Goal: Task Accomplishment & Management: Complete application form

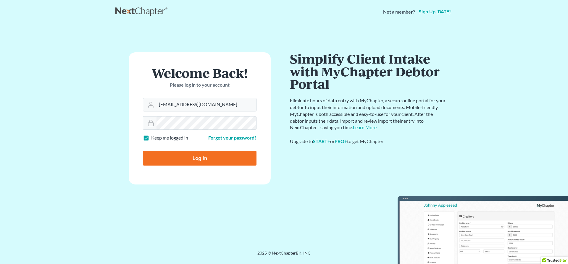
click at [210, 160] on input "Log In" at bounding box center [200, 158] width 114 height 15
type input "Thinking..."
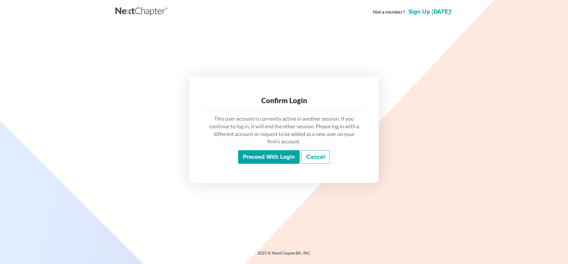
click at [268, 160] on input "Proceed with login" at bounding box center [269, 157] width 62 height 14
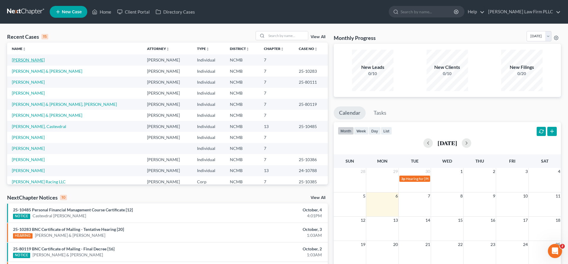
click at [27, 58] on link "Bragoz, Lloyd" at bounding box center [28, 59] width 33 height 5
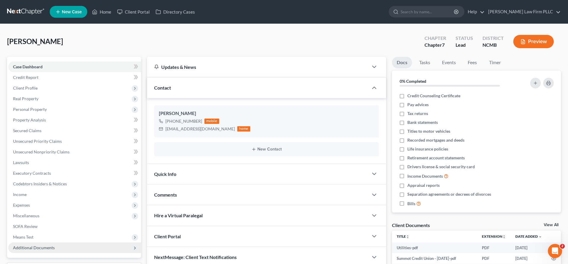
click at [52, 246] on span "Additional Documents" at bounding box center [34, 247] width 42 height 5
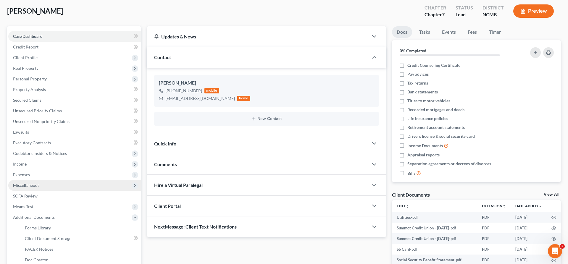
scroll to position [60, 0]
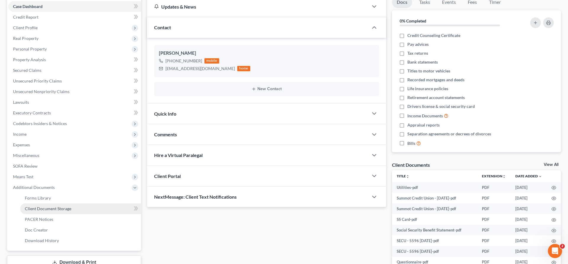
click at [64, 212] on link "Client Document Storage" at bounding box center [80, 209] width 121 height 11
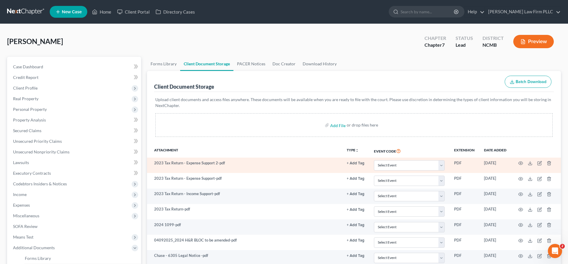
scroll to position [60, 0]
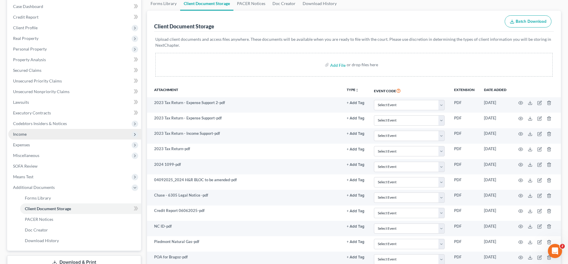
click at [33, 131] on span "Income" at bounding box center [74, 134] width 133 height 11
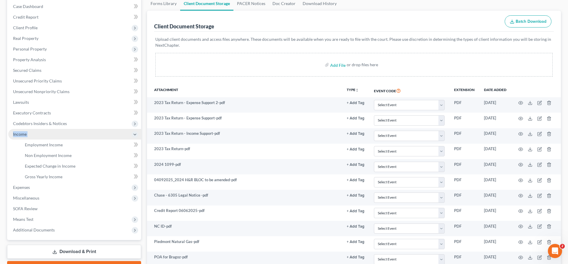
click at [33, 131] on span "Income" at bounding box center [74, 134] width 133 height 11
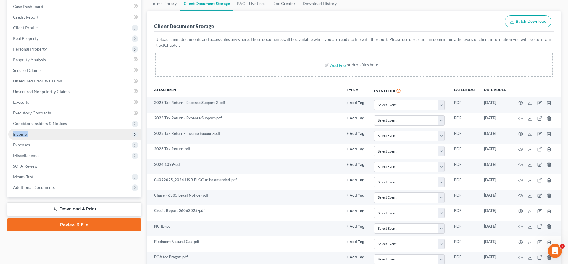
click at [33, 131] on span "Income" at bounding box center [74, 134] width 133 height 11
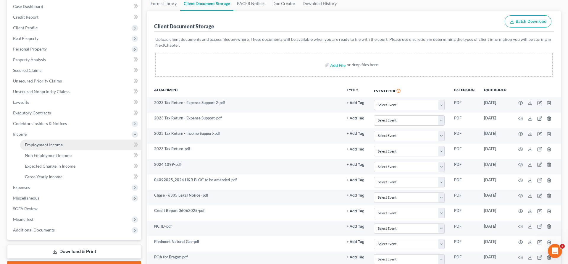
click at [38, 144] on span "Employment Income" at bounding box center [44, 144] width 38 height 5
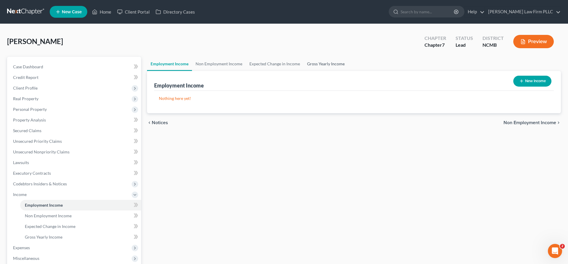
click at [325, 58] on link "Gross Yearly Income" at bounding box center [326, 64] width 45 height 14
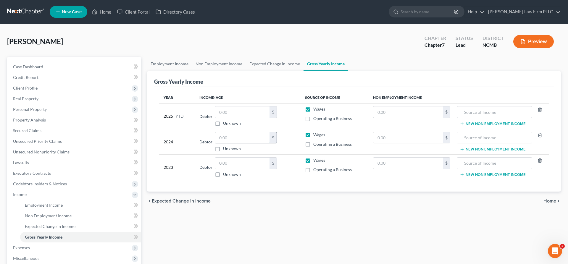
click at [246, 136] on input "text" at bounding box center [242, 137] width 54 height 11
click at [235, 139] on input "text" at bounding box center [242, 137] width 54 height 11
click at [247, 139] on input "text" at bounding box center [242, 137] width 54 height 11
type input "2,153.52"
click at [409, 167] on input "text" at bounding box center [408, 163] width 70 height 11
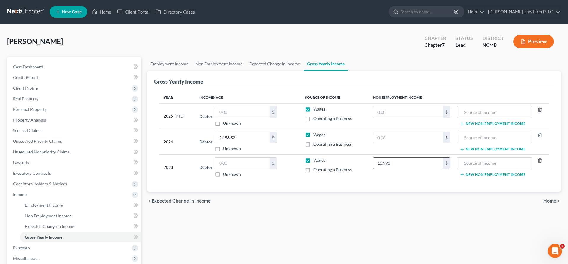
type input "16,978"
type input "Social Security"
click at [32, 161] on link "Lawsuits" at bounding box center [74, 162] width 133 height 11
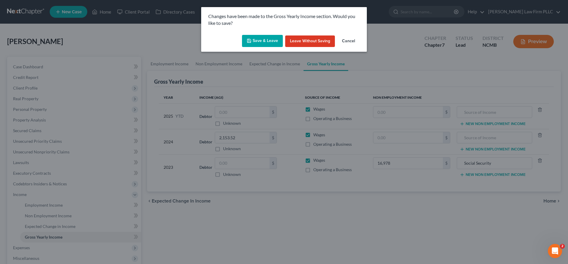
click at [255, 40] on button "Save & Leave" at bounding box center [262, 41] width 41 height 12
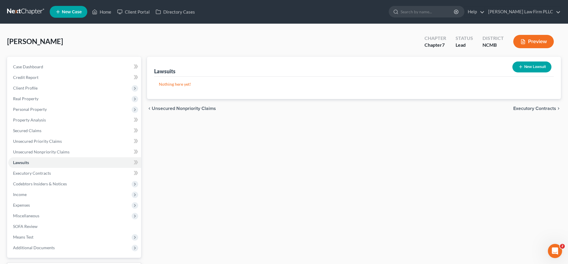
click at [535, 64] on button "New Lawsuit" at bounding box center [531, 67] width 39 height 11
select select "0"
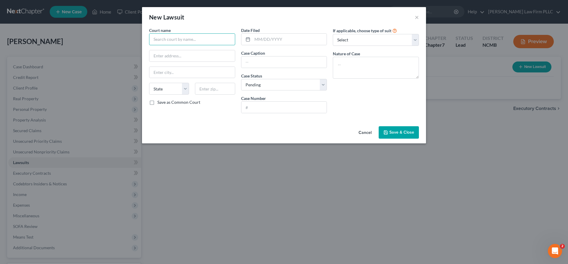
click at [180, 41] on input "text" at bounding box center [192, 39] width 86 height 12
click at [159, 37] on input "text" at bounding box center [192, 39] width 86 height 12
type input "Guilford County Court"
type input "JP Morgan v Bragoz"
type input "25 cv 14120-400"
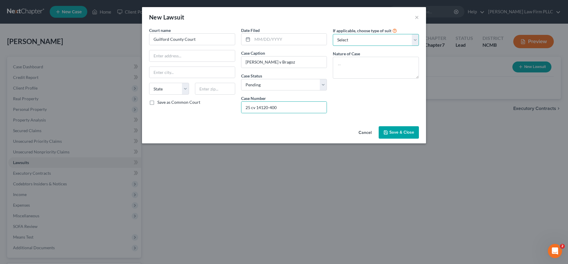
click at [333, 34] on select "Select Repossession Garnishment Foreclosure Attached, Seized, Or Levied Other" at bounding box center [376, 40] width 86 height 12
click at [346, 111] on div "If applicable, choose type of suit Select Repossession Garnishment Foreclosure …" at bounding box center [376, 72] width 92 height 91
click at [352, 67] on textarea at bounding box center [376, 68] width 86 height 22
type textarea "Money Owed"
click at [410, 130] on button "Save & Close" at bounding box center [399, 132] width 40 height 12
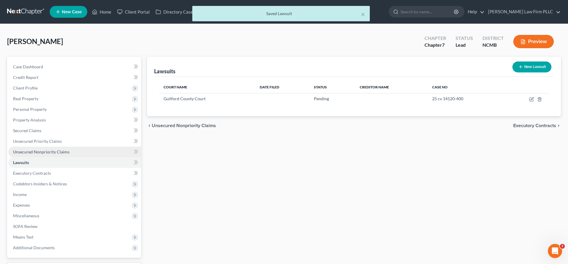
click at [47, 152] on span "Unsecured Nonpriority Claims" at bounding box center [41, 151] width 57 height 5
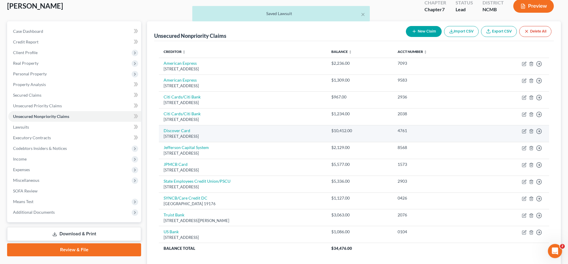
scroll to position [78, 0]
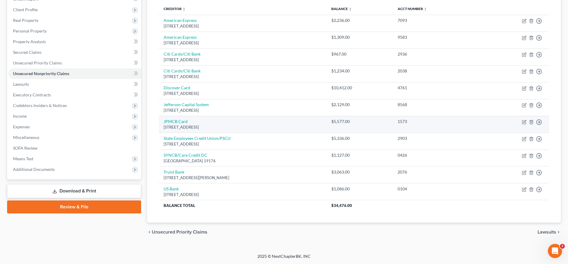
click at [193, 122] on td "JPMCB Card PO Box 15369, Wilmington, DE 19850" at bounding box center [243, 124] width 168 height 17
click at [163, 122] on td "JPMCB Card PO Box 15369, Wilmington, DE 19850" at bounding box center [243, 124] width 168 height 17
click at [170, 122] on link "JPMCB Card" at bounding box center [176, 121] width 24 height 5
select select "7"
select select "0"
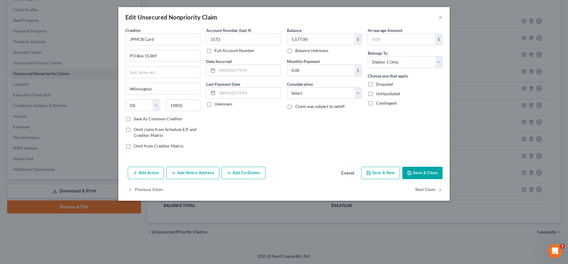
click at [188, 178] on button "Add Notice Address" at bounding box center [192, 173] width 53 height 12
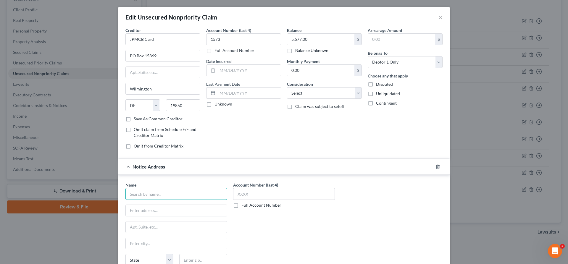
click at [186, 194] on input "text" at bounding box center [176, 194] width 102 height 12
type input "Brock and Scott PLLC"
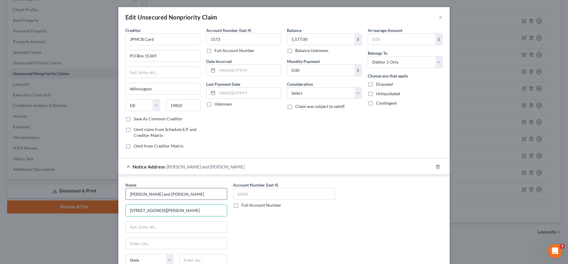
type input "1315 Westbrook Plaza Drive"
type input "27103"
type input "Winston Salem"
select select "28"
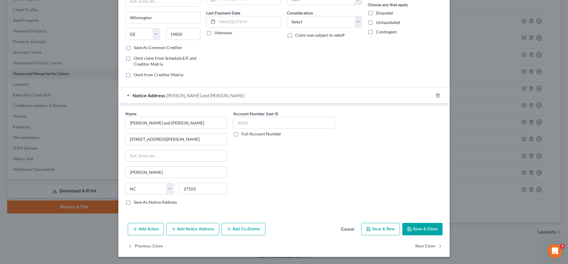
click at [417, 227] on button "Save & Close" at bounding box center [422, 229] width 40 height 12
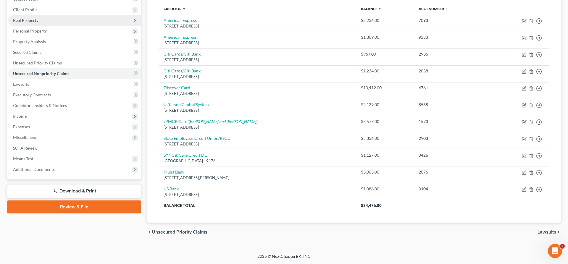
click at [33, 20] on span "Real Property" at bounding box center [25, 20] width 25 height 5
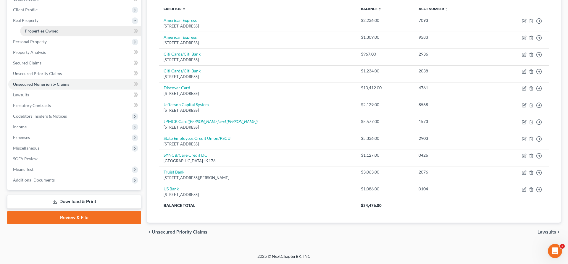
click at [38, 30] on span "Properties Owned" at bounding box center [42, 30] width 34 height 5
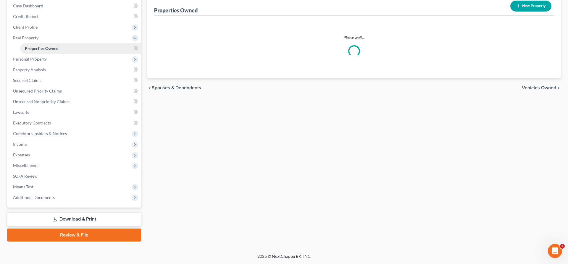
scroll to position [60, 0]
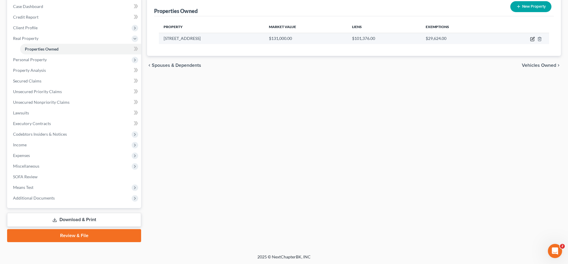
click at [533, 40] on icon "button" at bounding box center [532, 39] width 5 height 5
select select "28"
select select "40"
select select "0"
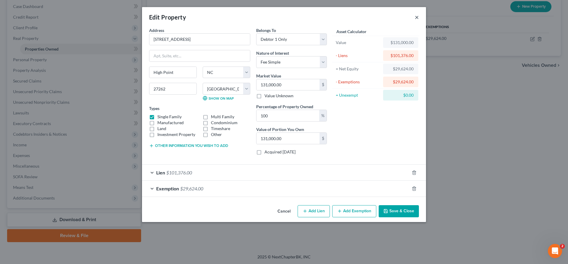
click at [416, 17] on button "×" at bounding box center [417, 17] width 4 height 7
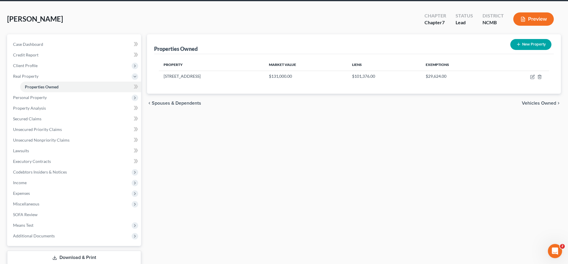
scroll to position [0, 0]
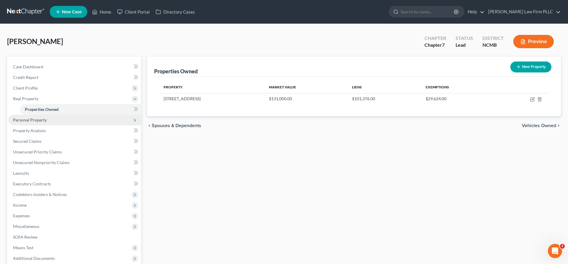
click at [21, 122] on span "Personal Property" at bounding box center [30, 119] width 34 height 5
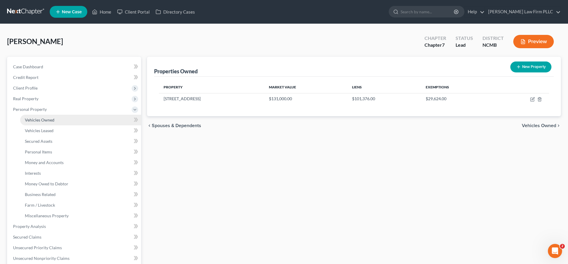
click at [34, 122] on span "Vehicles Owned" at bounding box center [40, 119] width 30 height 5
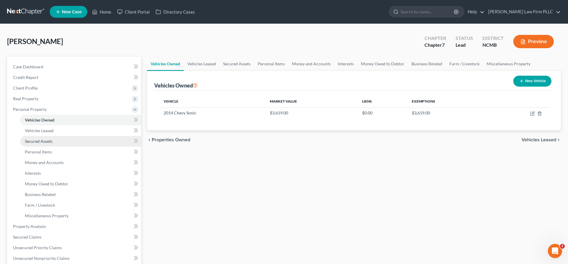
click at [46, 145] on link "Secured Assets" at bounding box center [80, 141] width 121 height 11
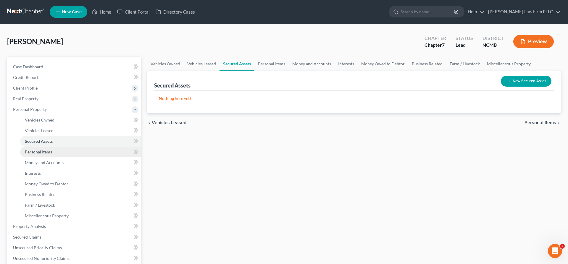
click at [46, 154] on link "Personal Items" at bounding box center [80, 152] width 121 height 11
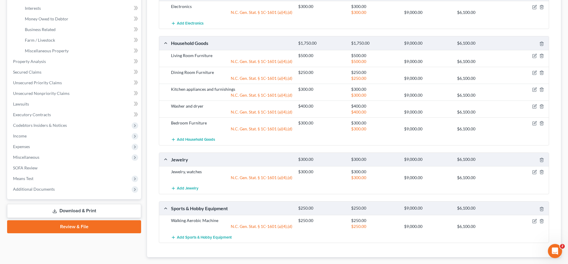
scroll to position [139, 0]
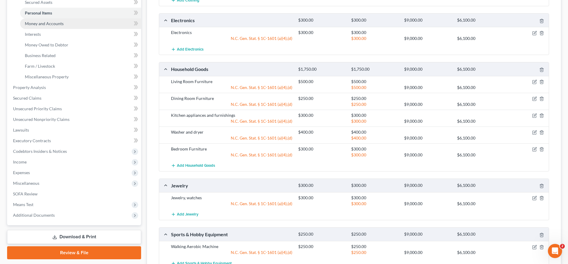
click at [55, 26] on link "Money and Accounts" at bounding box center [80, 23] width 121 height 11
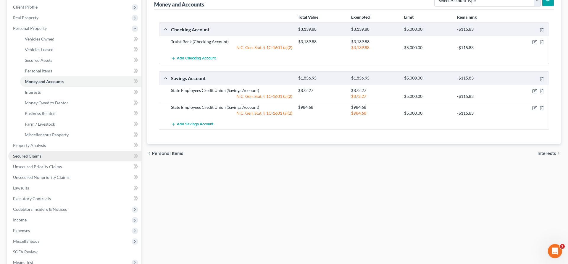
scroll to position [91, 0]
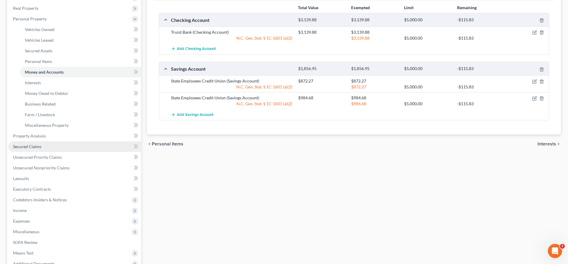
click at [58, 207] on span "Income" at bounding box center [74, 210] width 133 height 11
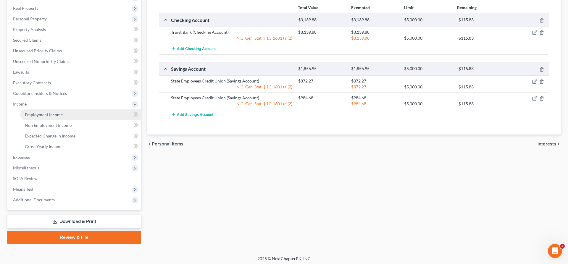
click at [53, 118] on link "Employment Income" at bounding box center [80, 114] width 121 height 11
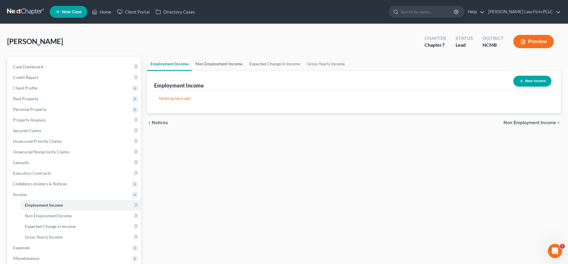
click at [229, 62] on link "Non Employment Income" at bounding box center [219, 64] width 54 height 14
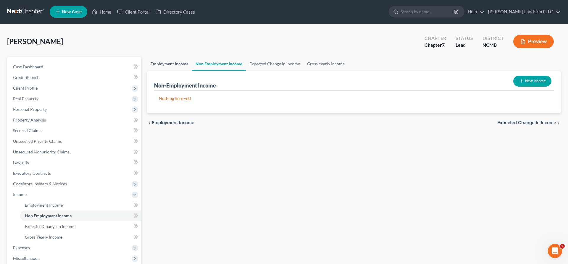
click at [164, 65] on link "Employment Income" at bounding box center [169, 64] width 45 height 14
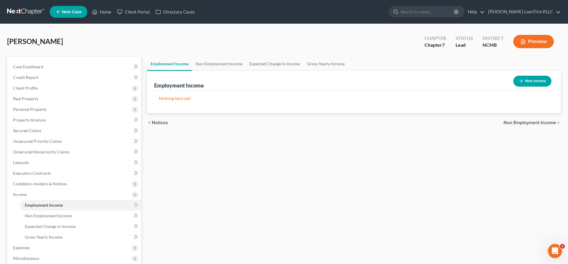
click at [532, 81] on button "New Income" at bounding box center [532, 81] width 38 height 11
select select "0"
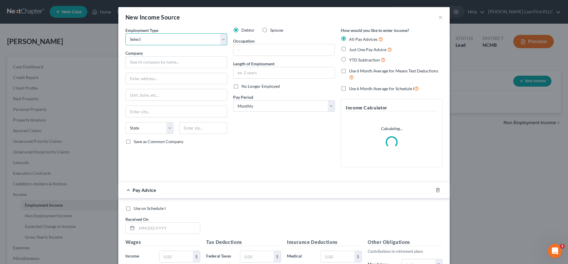
click at [125, 33] on select "Select Full or Part Time Employment Self Employment" at bounding box center [176, 39] width 102 height 12
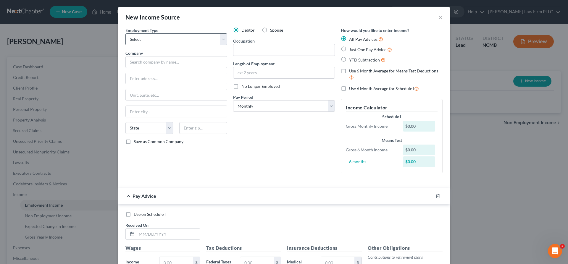
click at [204, 30] on div "Employment Type * Select Full or Part Time Employment Self Employment" at bounding box center [176, 36] width 102 height 18
click at [442, 17] on button "×" at bounding box center [440, 17] width 4 height 7
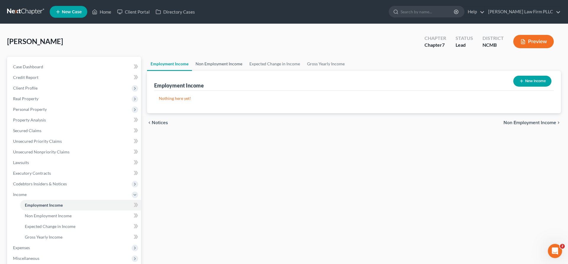
click at [221, 63] on link "Non Employment Income" at bounding box center [219, 64] width 54 height 14
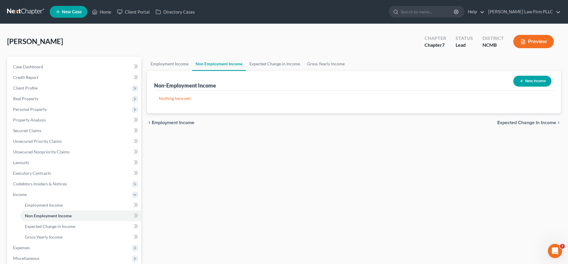
click at [534, 84] on button "New Income" at bounding box center [532, 81] width 38 height 11
select select "0"
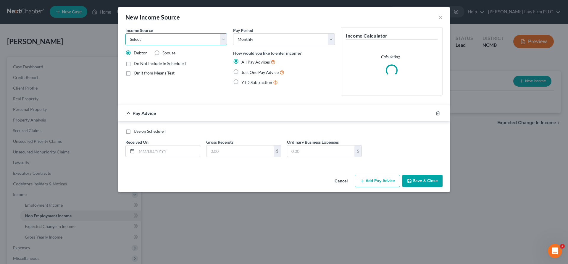
click at [125, 33] on select "Select Unemployment Disability (from employer) Pension Retirement Social Securi…" at bounding box center [176, 39] width 102 height 12
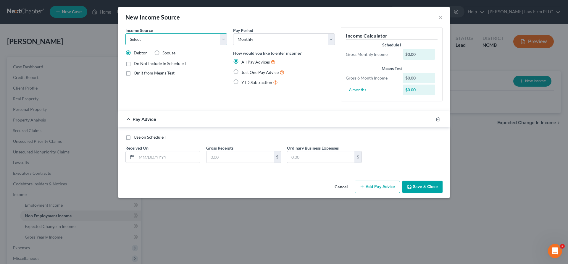
select select "4"
click option "Social Security / Social Security Disability" at bounding box center [0, 0] width 0 height 0
click at [307, 155] on input "text" at bounding box center [320, 156] width 67 height 11
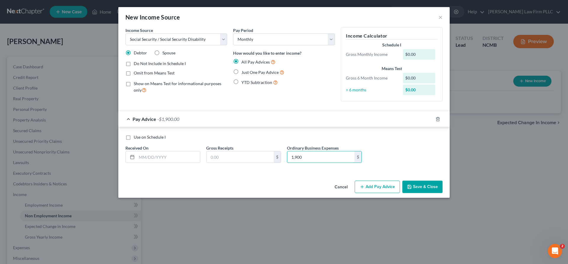
type input "1,900"
select select "3"
click option "Retirement" at bounding box center [0, 0] width 0 height 0
drag, startPoint x: 304, startPoint y: 161, endPoint x: 264, endPoint y: 164, distance: 40.3
click at [287, 163] on input "1,900" at bounding box center [320, 156] width 67 height 11
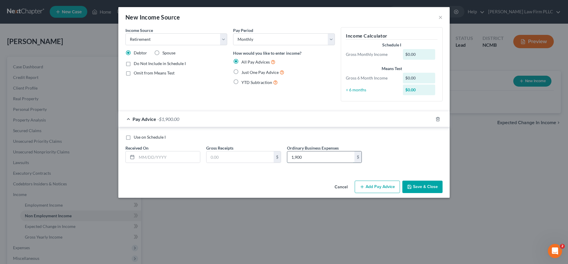
drag, startPoint x: 317, startPoint y: 157, endPoint x: 242, endPoint y: 162, distance: 74.7
click at [287, 162] on input "1,900" at bounding box center [320, 156] width 67 height 11
type input "174"
click at [425, 189] on button "Save & Close" at bounding box center [422, 187] width 40 height 12
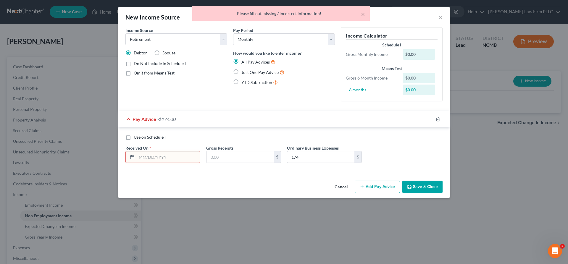
click at [136, 139] on span "Use on Schedule I" at bounding box center [150, 137] width 32 height 5
click at [136, 138] on input "Use on Schedule I" at bounding box center [138, 136] width 4 height 4
checkbox input "true"
click at [160, 159] on input "text" at bounding box center [168, 156] width 63 height 11
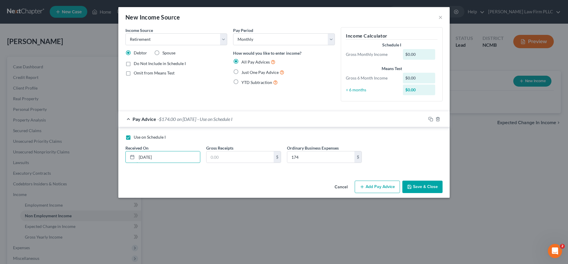
type input "10/6/2025"
click at [425, 188] on button "Save & Close" at bounding box center [422, 187] width 40 height 12
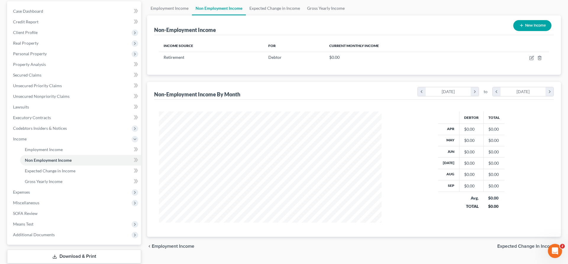
scroll to position [30, 0]
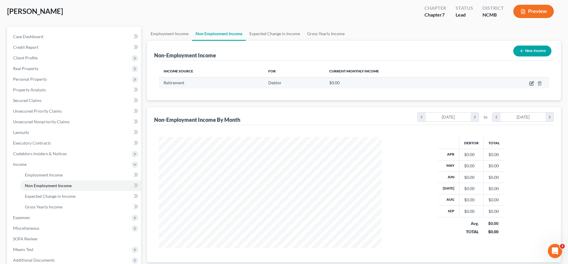
click at [532, 83] on icon "button" at bounding box center [531, 83] width 5 height 5
select select "3"
select select "0"
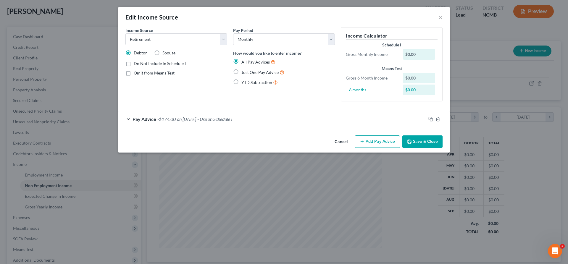
click at [137, 119] on span "Pay Advice" at bounding box center [145, 119] width 24 height 6
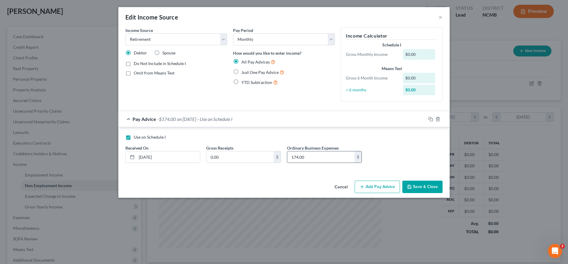
drag, startPoint x: 317, startPoint y: 156, endPoint x: 242, endPoint y: 159, distance: 75.2
click at [287, 159] on input "174.00" at bounding box center [320, 156] width 67 height 11
drag, startPoint x: 314, startPoint y: 161, endPoint x: 271, endPoint y: 161, distance: 43.2
click at [287, 161] on input "174.00" at bounding box center [320, 156] width 67 height 11
click at [238, 159] on input "0.00" at bounding box center [239, 156] width 67 height 11
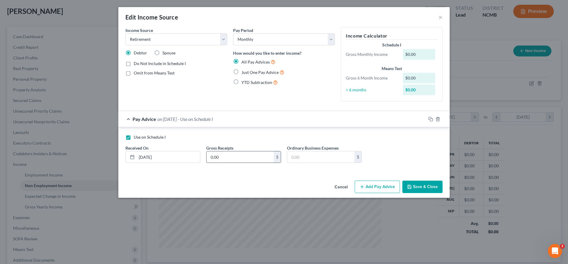
paste input "174"
type input "174.00"
click at [422, 190] on button "Save & Close" at bounding box center [422, 187] width 40 height 12
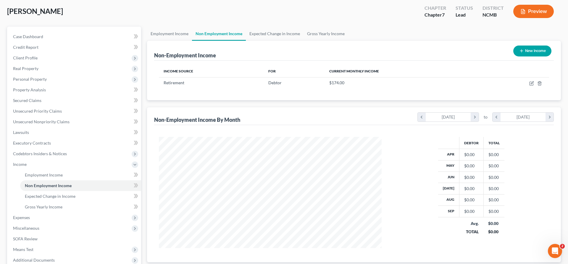
click at [534, 48] on button "New Income" at bounding box center [532, 51] width 38 height 11
select select "0"
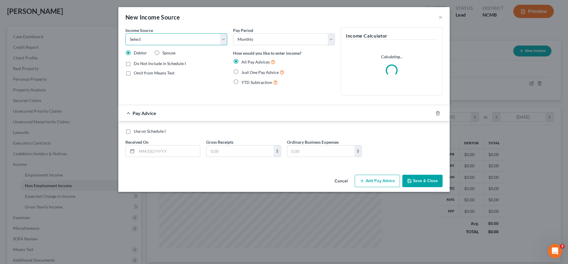
click at [125, 33] on select "Select Unemployment Disability (from employer) Pension Retirement Social Securi…" at bounding box center [176, 39] width 102 height 12
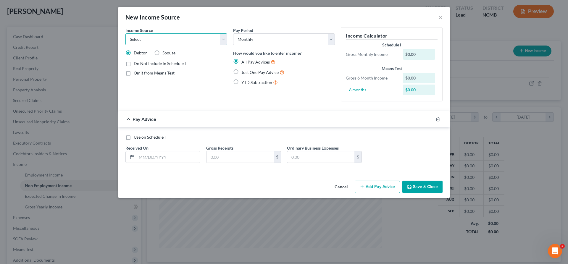
select select "4"
click option "Social Security / Social Security Disability" at bounding box center [0, 0] width 0 height 0
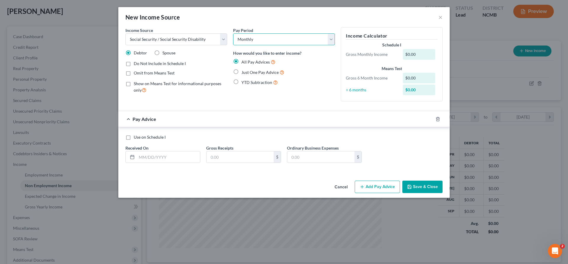
click at [233, 33] on select "Select Monthly Twice Monthly Every Other Week Weekly" at bounding box center [284, 39] width 102 height 12
click at [198, 104] on div "Income Source * Select Unemployment Disability (from employer) Pension Retireme…" at bounding box center [176, 66] width 108 height 79
click at [172, 157] on input "text" at bounding box center [168, 156] width 63 height 11
click at [154, 140] on label "Use on Schedule I" at bounding box center [150, 137] width 32 height 6
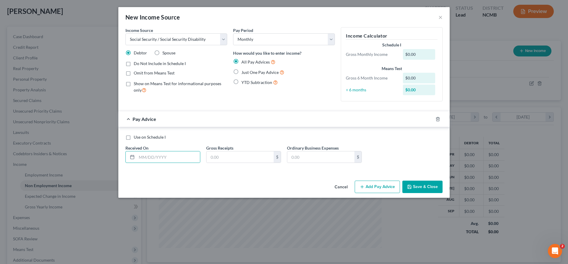
click at [140, 138] on input "Use on Schedule I" at bounding box center [138, 136] width 4 height 4
checkbox input "true"
click at [167, 157] on input "text" at bounding box center [168, 156] width 63 height 11
click at [265, 75] on label "Just One Pay Advice" at bounding box center [262, 72] width 43 height 7
click at [248, 73] on input "Just One Pay Advice" at bounding box center [246, 71] width 4 height 4
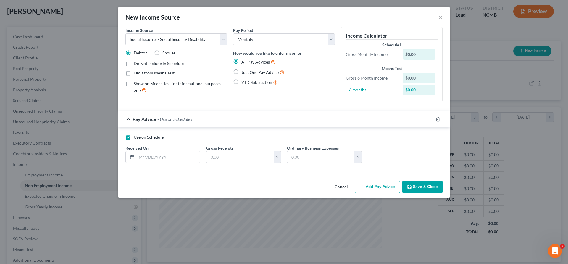
radio input "true"
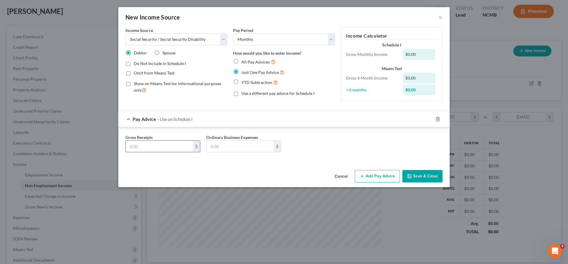
click at [146, 147] on input "text" at bounding box center [159, 146] width 67 height 11
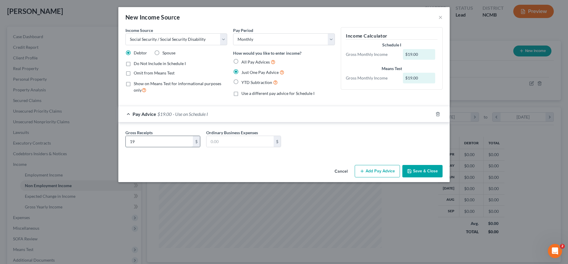
drag, startPoint x: 143, startPoint y: 141, endPoint x: 68, endPoint y: 152, distance: 75.6
click at [126, 147] on input "19" at bounding box center [159, 141] width 67 height 11
type input "2,033"
click at [428, 171] on button "Save & Close" at bounding box center [422, 171] width 40 height 12
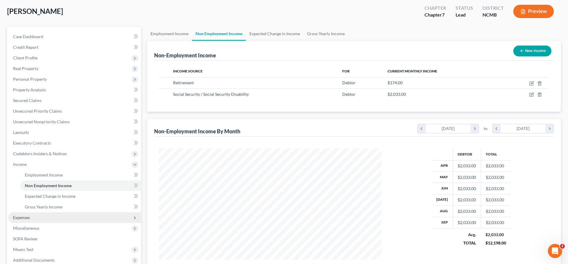
click at [36, 217] on span "Expenses" at bounding box center [74, 217] width 133 height 11
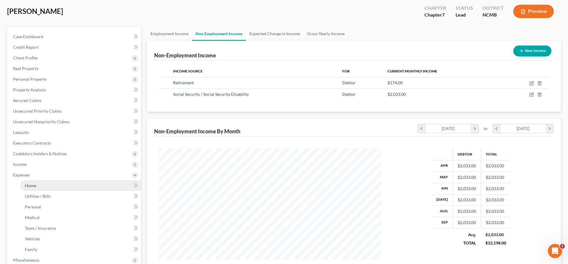
click at [37, 188] on link "Home" at bounding box center [80, 185] width 121 height 11
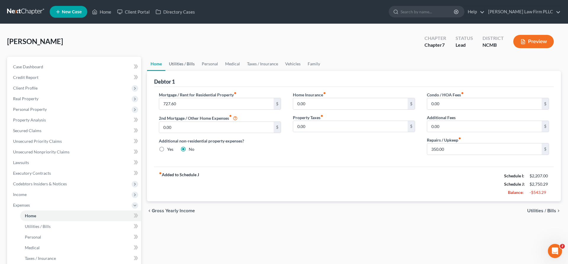
click at [183, 64] on link "Utilities / Bills" at bounding box center [181, 64] width 33 height 14
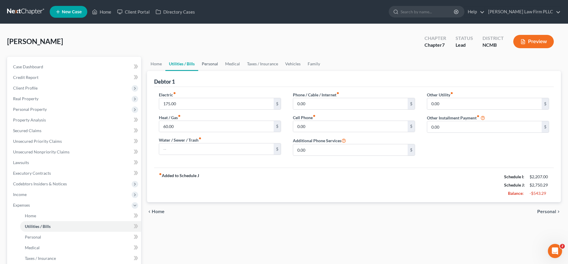
click at [206, 64] on link "Personal" at bounding box center [209, 64] width 23 height 14
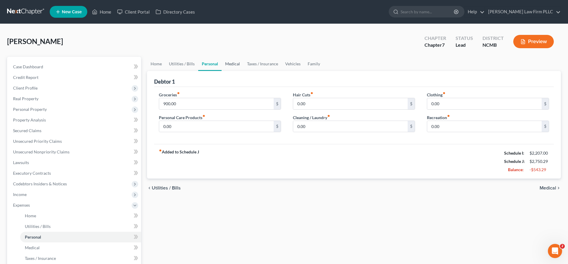
click at [230, 64] on link "Medical" at bounding box center [233, 64] width 22 height 14
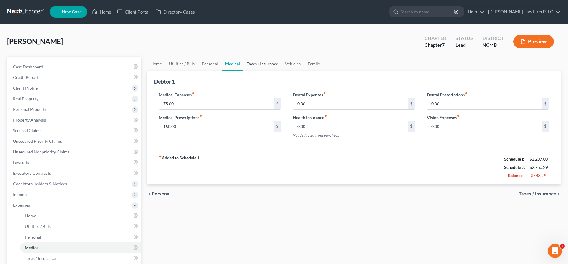
click at [265, 64] on link "Taxes / Insurance" at bounding box center [262, 64] width 38 height 14
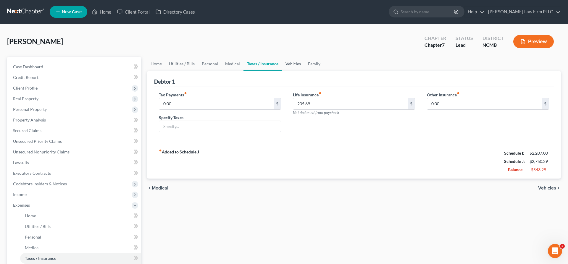
click at [297, 63] on link "Vehicles" at bounding box center [293, 64] width 22 height 14
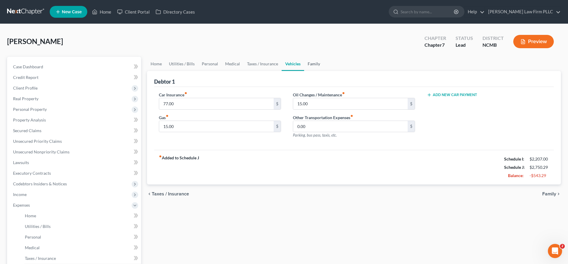
click at [317, 64] on link "Family" at bounding box center [314, 64] width 20 height 14
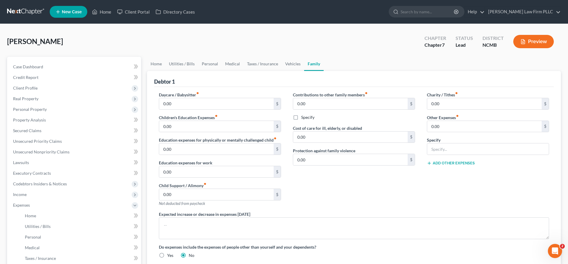
click at [387, 189] on div "Contributions to other family members fiber_manual_record 0.00 $ Specify Cost o…" at bounding box center [354, 152] width 134 height 120
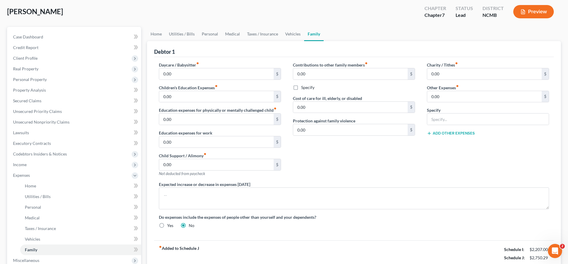
scroll to position [124, 0]
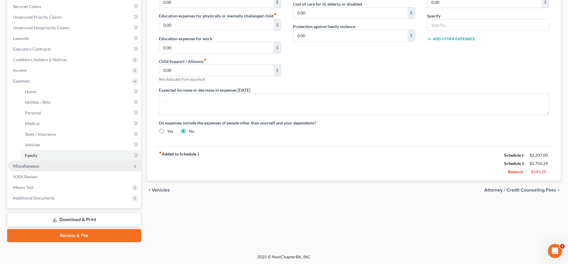
click at [35, 168] on span "Miscellaneous" at bounding box center [26, 166] width 26 height 5
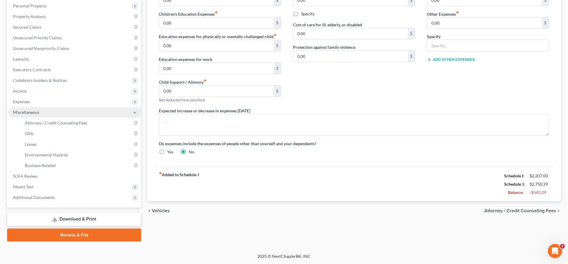
scroll to position [103, 0]
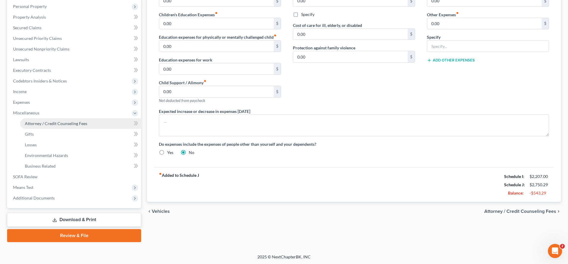
click at [48, 122] on span "Attorney / Credit Counseling Fees" at bounding box center [56, 123] width 62 height 5
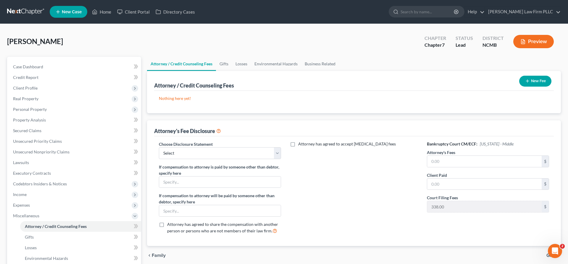
click at [522, 78] on button "New Fee" at bounding box center [535, 81] width 32 height 11
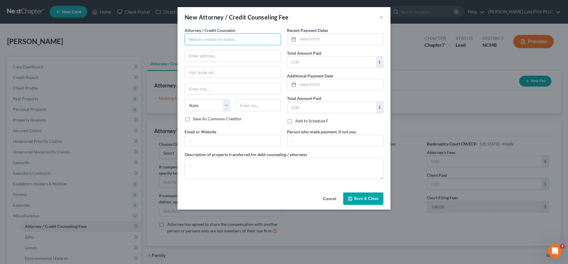
click at [227, 36] on input "text" at bounding box center [233, 39] width 96 height 12
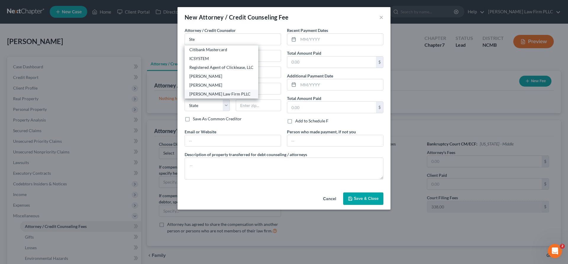
click at [239, 95] on div "Steve E. Robertson Law Firm PLLC" at bounding box center [221, 94] width 64 height 6
type input "Steve E. Robertson Law Firm PLLC"
type input "437 W. Friendly Ave Ste 134"
type input "Greensboro"
select select "28"
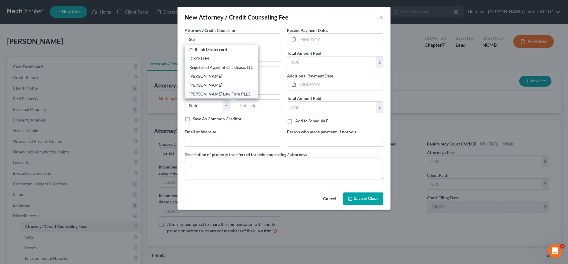
type input "27401"
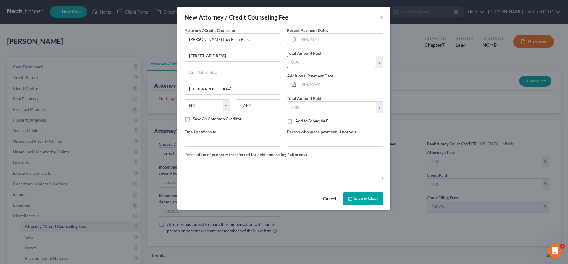
click at [318, 61] on input "text" at bounding box center [331, 62] width 89 height 11
type input "1,700"
click at [329, 96] on div "Total Amount Paid $" at bounding box center [335, 104] width 96 height 18
click at [363, 200] on span "Save & Close" at bounding box center [366, 198] width 25 height 5
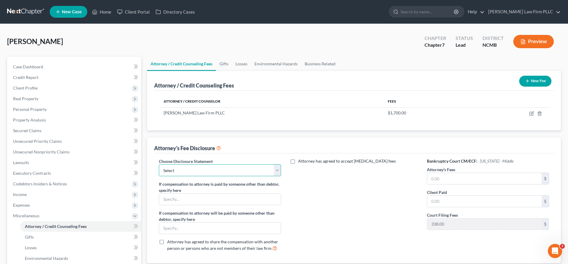
click at [159, 164] on select "Select Attorney for the Debtor" at bounding box center [220, 170] width 122 height 12
select select "0"
click option "Attorney for the Debtor" at bounding box center [0, 0] width 0 height 0
click at [404, 188] on div "Attorney has agreed to accept retainer fees" at bounding box center [354, 207] width 134 height 98
click at [453, 181] on input "text" at bounding box center [484, 178] width 114 height 11
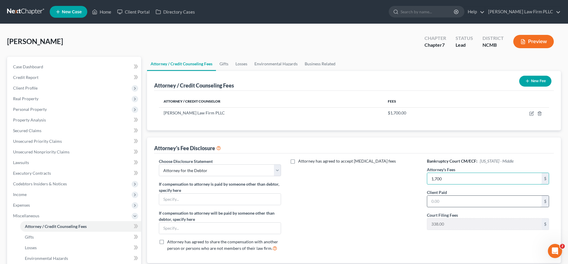
type input "1,700"
click at [442, 201] on input "text" at bounding box center [484, 201] width 114 height 11
type input "1,700"
click at [304, 216] on div "Attorney has agreed to accept retainer fees" at bounding box center [354, 207] width 134 height 98
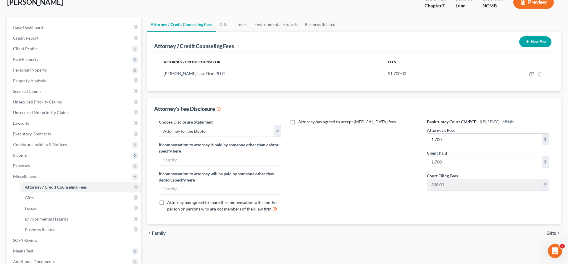
scroll to position [60, 0]
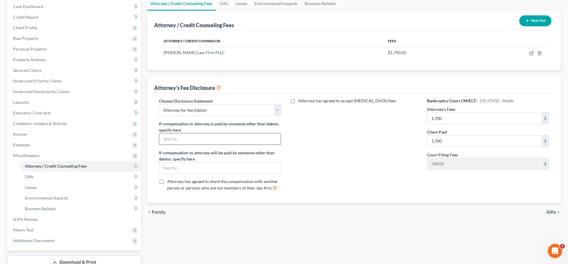
click at [193, 142] on input "text" at bounding box center [220, 138] width 122 height 11
type input "Partial from Debtor and partial from Debtor's POA/partner"
click at [356, 159] on div "Attorney has agreed to accept retainer fees" at bounding box center [354, 147] width 134 height 98
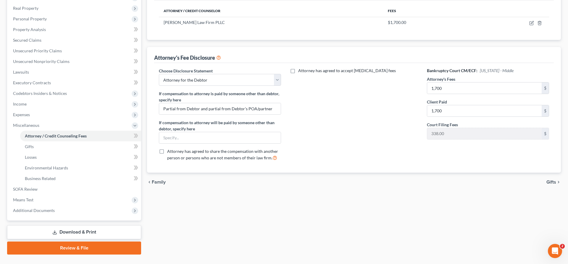
click at [556, 182] on span "Gifts" at bounding box center [551, 182] width 10 height 5
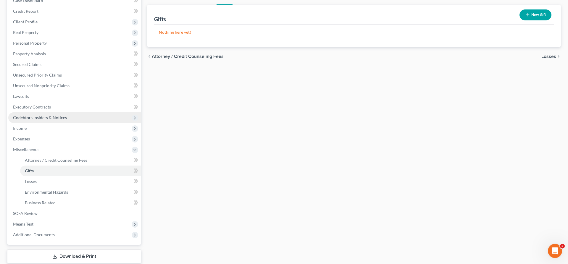
scroll to position [91, 0]
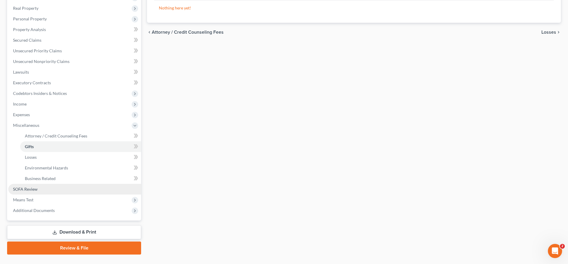
click at [53, 193] on link "SOFA Review" at bounding box center [74, 189] width 133 height 11
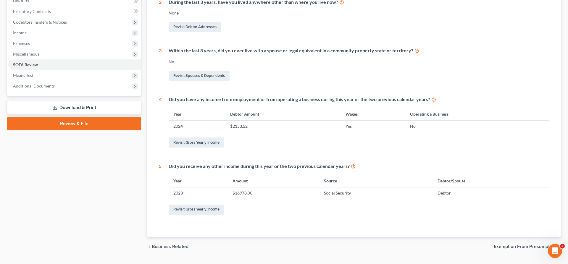
scroll to position [176, 0]
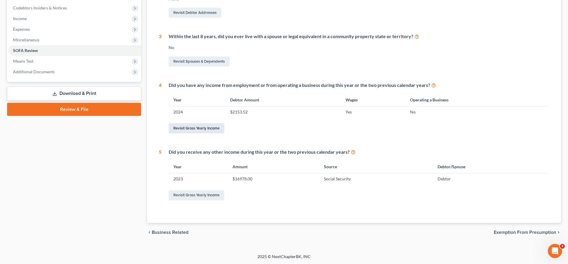
click at [210, 129] on link "Revisit Gross Yearly Income" at bounding box center [197, 128] width 56 height 10
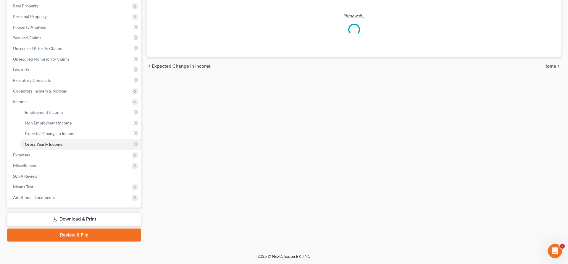
scroll to position [50, 0]
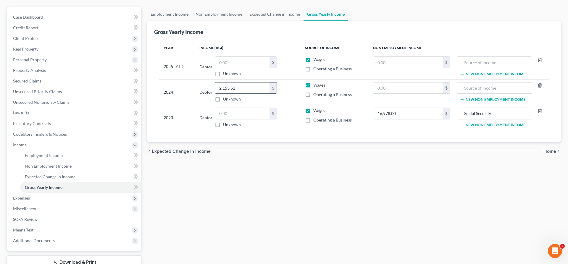
drag, startPoint x: 233, startPoint y: 88, endPoint x: 259, endPoint y: 96, distance: 26.2
click at [259, 94] on input "2,153.52" at bounding box center [242, 88] width 54 height 11
click at [404, 85] on input "text" at bounding box center [408, 88] width 70 height 11
paste input "2,153.52"
type input "2,153.52"
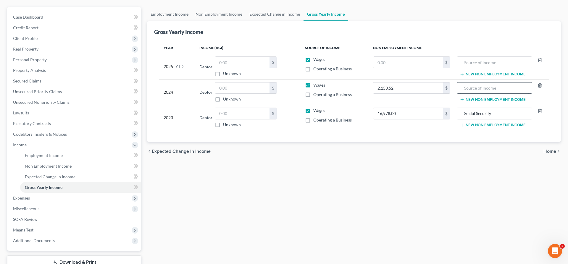
click at [466, 92] on input "text" at bounding box center [494, 88] width 69 height 11
type input "Principal"
click at [468, 99] on button "New Non Employment Income" at bounding box center [493, 99] width 66 height 5
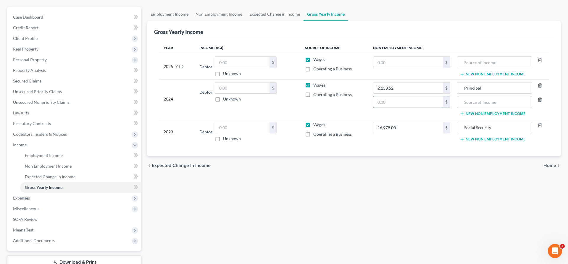
click at [385, 99] on input "text" at bounding box center [408, 101] width 70 height 11
type input "24,464"
click at [499, 107] on input "text" at bounding box center [494, 101] width 69 height 11
type input "Social Security"
click at [48, 157] on span "Employment Income" at bounding box center [44, 155] width 38 height 5
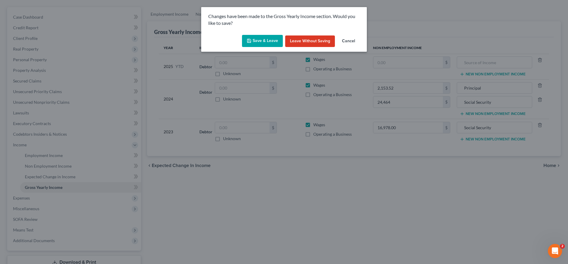
click at [262, 40] on button "Save & Leave" at bounding box center [262, 41] width 41 height 12
type input "24,464.00"
type input "Social Security"
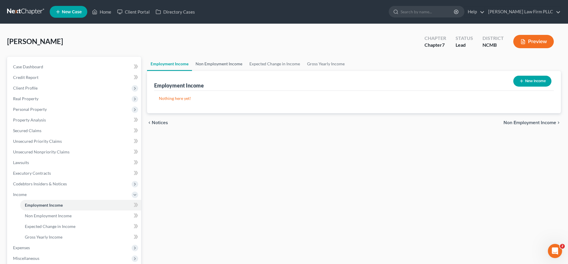
click at [228, 58] on link "Non Employment Income" at bounding box center [219, 64] width 54 height 14
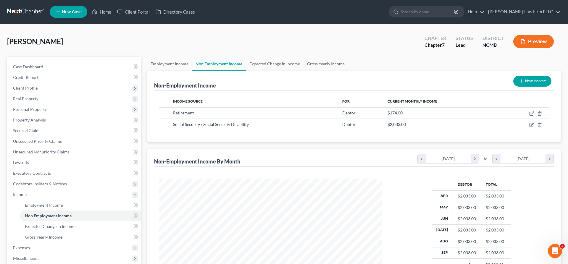
scroll to position [111, 235]
click at [545, 80] on button "New Income" at bounding box center [532, 81] width 38 height 11
select select "0"
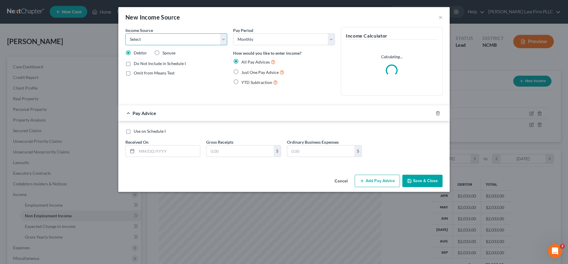
click at [125, 33] on select "Select Unemployment Disability (from employer) Pension Retirement Social Securi…" at bounding box center [176, 39] width 102 height 12
select select "3"
click option "Retirement" at bounding box center [0, 0] width 0 height 0
click at [317, 150] on input "text" at bounding box center [320, 151] width 67 height 11
click at [227, 146] on input "text" at bounding box center [239, 151] width 67 height 11
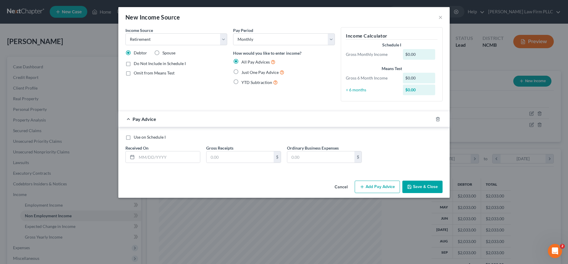
click at [273, 73] on span "Just One Pay Advice" at bounding box center [259, 72] width 37 height 5
click at [248, 73] on input "Just One Pay Advice" at bounding box center [246, 71] width 4 height 4
radio input "true"
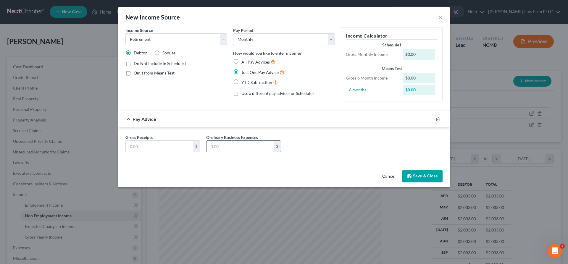
click at [239, 148] on input "text" at bounding box center [239, 146] width 67 height 11
click at [141, 151] on input "text" at bounding box center [159, 146] width 67 height 11
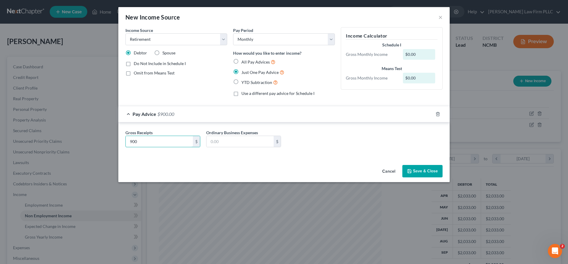
type input "900"
click at [417, 173] on button "Save & Close" at bounding box center [422, 171] width 40 height 12
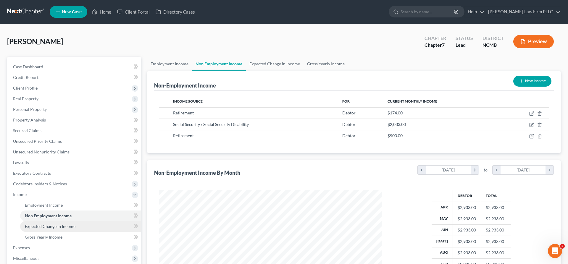
click at [59, 227] on span "Expected Change in Income" at bounding box center [50, 226] width 51 height 5
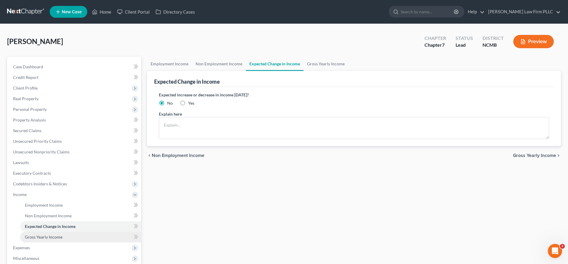
click at [58, 237] on span "Gross Yearly Income" at bounding box center [44, 237] width 38 height 5
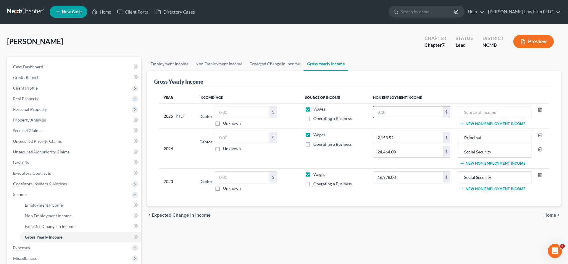
click at [382, 111] on input "text" at bounding box center [408, 111] width 70 height 11
click at [338, 231] on div "Employment Income Non Employment Income Expected Change in Income Gross Yearly …" at bounding box center [354, 196] width 420 height 278
click at [395, 112] on input "text" at bounding box center [408, 111] width 70 height 11
type input "18,000"
click at [500, 109] on input "text" at bounding box center [494, 111] width 69 height 11
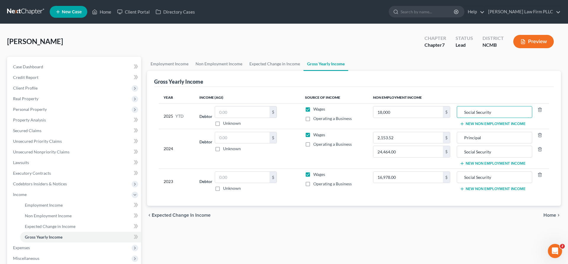
type input "Social Security"
click at [470, 230] on div "Employment Income Non Employment Income Expected Change in Income Gross Yearly …" at bounding box center [354, 196] width 420 height 278
click at [462, 227] on div "Employment Income Non Employment Income Expected Change in Income Gross Yearly …" at bounding box center [354, 196] width 420 height 278
click at [558, 214] on icon "chevron_right" at bounding box center [558, 215] width 5 height 5
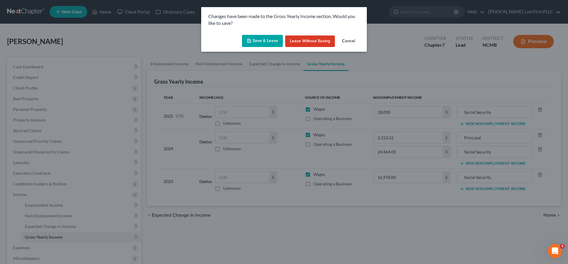
click at [260, 39] on button "Save & Leave" at bounding box center [262, 41] width 41 height 12
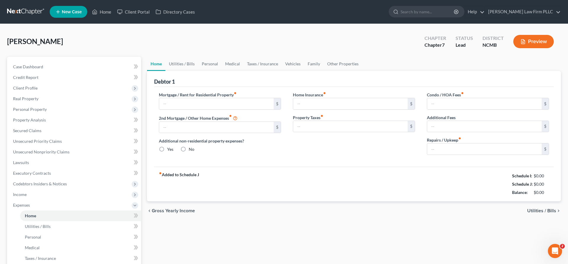
type input "727.60"
type input "0.00"
radio input "true"
type input "0.00"
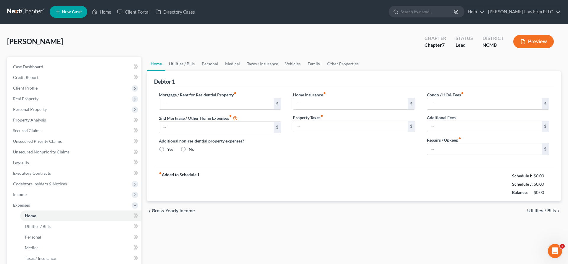
type input "0.00"
type input "350.00"
click at [266, 216] on div "chevron_left Gross Yearly Income Utilities / Bills chevron_right" at bounding box center [354, 210] width 414 height 19
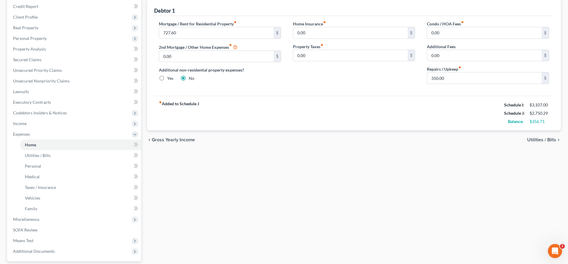
scroll to position [121, 0]
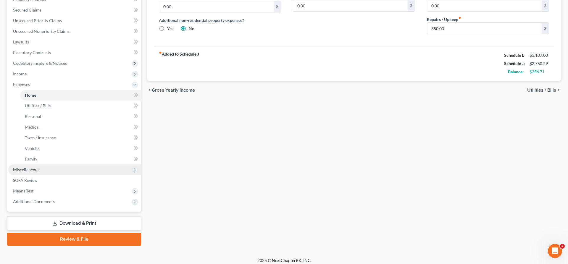
click at [37, 172] on span "Miscellaneous" at bounding box center [74, 169] width 133 height 11
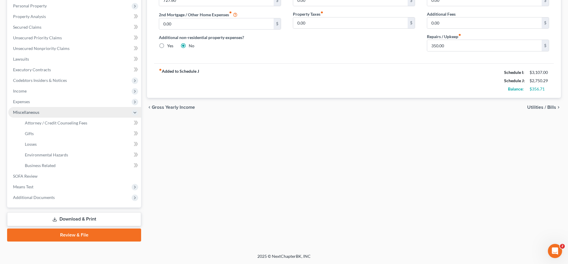
scroll to position [103, 0]
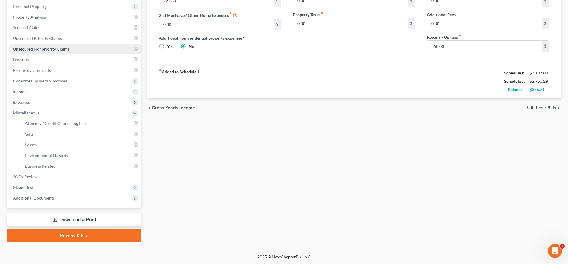
click at [56, 47] on span "Unsecured Nonpriority Claims" at bounding box center [41, 48] width 57 height 5
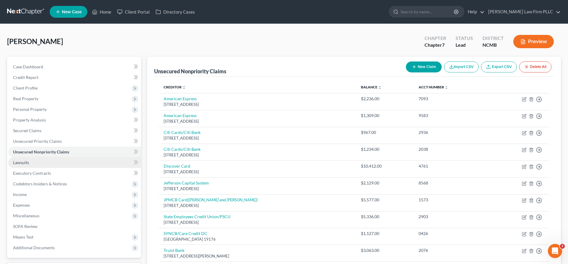
click at [56, 160] on link "Lawsuits" at bounding box center [74, 162] width 133 height 11
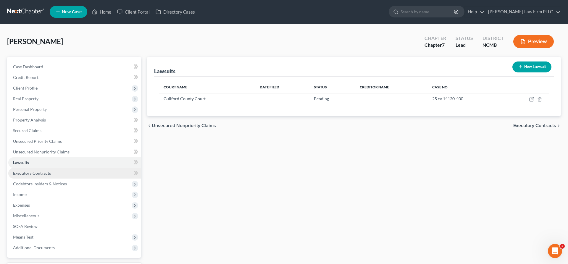
click at [61, 174] on link "Executory Contracts" at bounding box center [74, 173] width 133 height 11
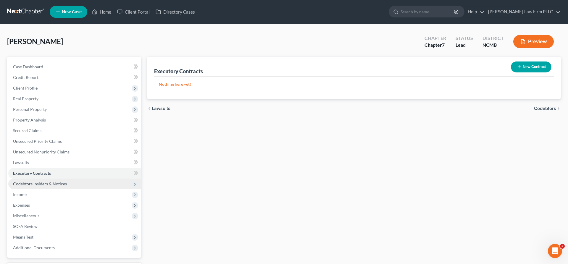
click at [66, 187] on span "Codebtors Insiders & Notices" at bounding box center [74, 184] width 133 height 11
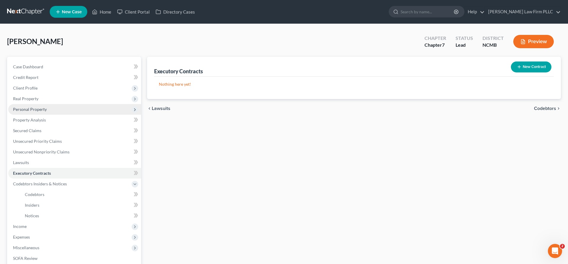
click at [45, 108] on span "Personal Property" at bounding box center [30, 109] width 34 height 5
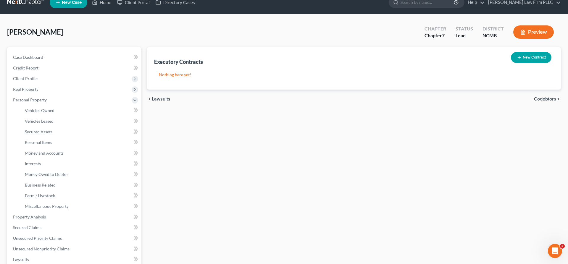
scroll to position [156, 0]
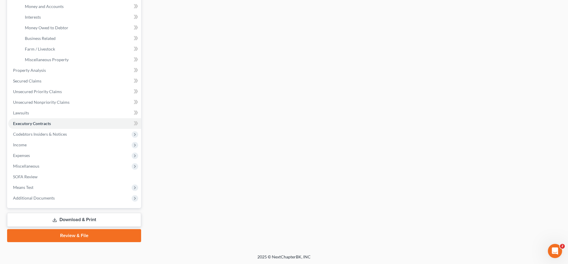
click at [77, 217] on link "Download & Print" at bounding box center [74, 220] width 134 height 14
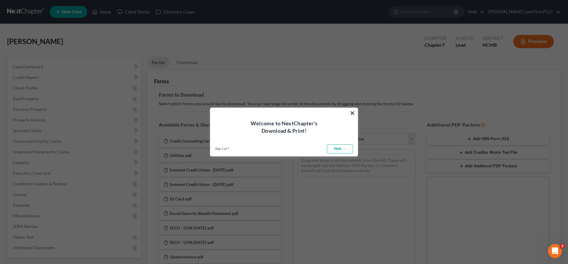
click at [338, 151] on link "Next →" at bounding box center [340, 148] width 26 height 9
select select "0"
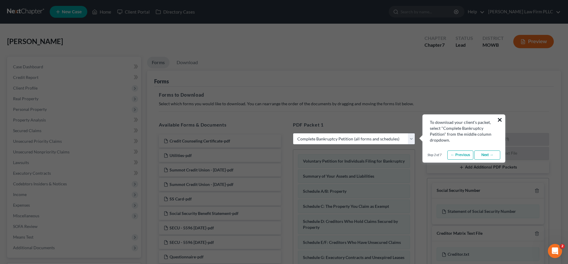
click at [501, 120] on button "×" at bounding box center [500, 119] width 6 height 9
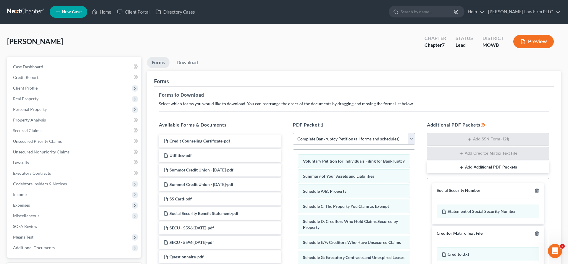
click at [293, 133] on select "Choose Default Petition PDF Packet Complete Bankruptcy Petition (all forms and …" at bounding box center [354, 139] width 122 height 12
click option "Complete Bankruptcy Petition (all forms and schedules)" at bounding box center [0, 0] width 0 height 0
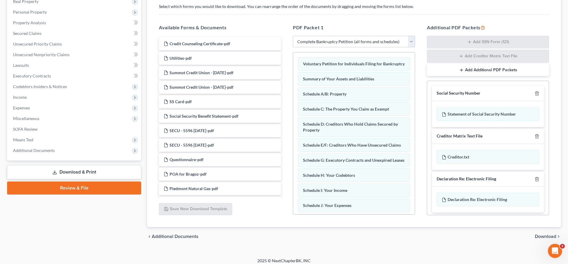
scroll to position [101, 0]
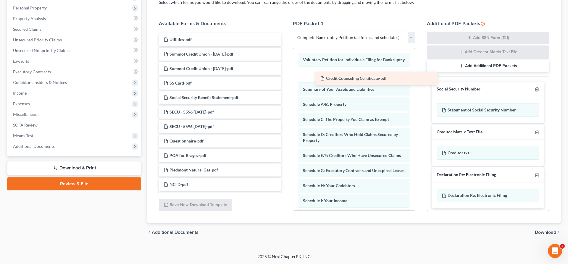
drag, startPoint x: 219, startPoint y: 39, endPoint x: 375, endPoint y: 78, distance: 161.3
click at [286, 78] on div "Credit Counseling Certificate-pdf Credit Counseling Certificate-pdf Utilities-p…" at bounding box center [220, 170] width 132 height 274
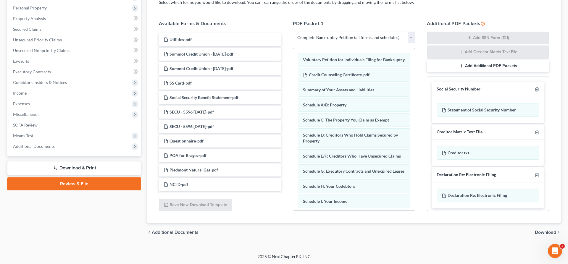
click at [394, 25] on h5 "PDF Packet 1" at bounding box center [354, 23] width 122 height 7
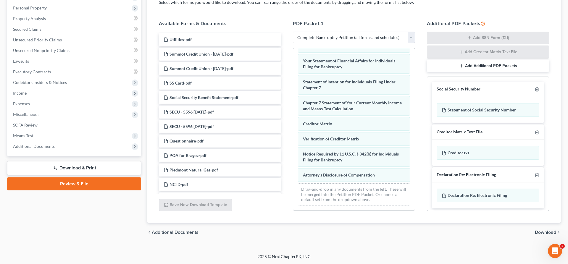
scroll to position [0, 0]
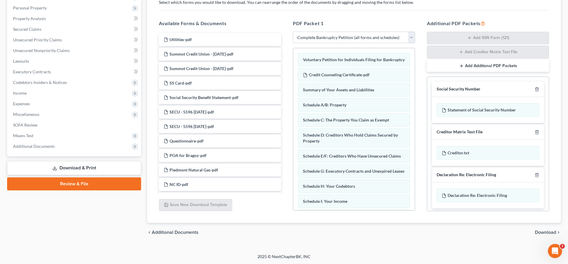
click at [540, 232] on span "Download" at bounding box center [545, 232] width 21 height 5
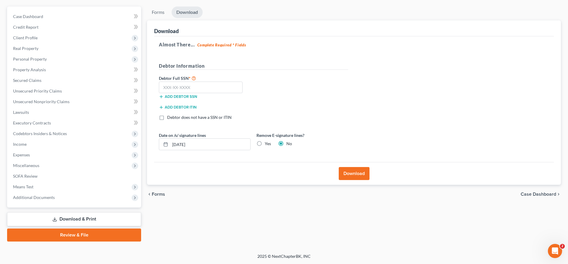
scroll to position [50, 0]
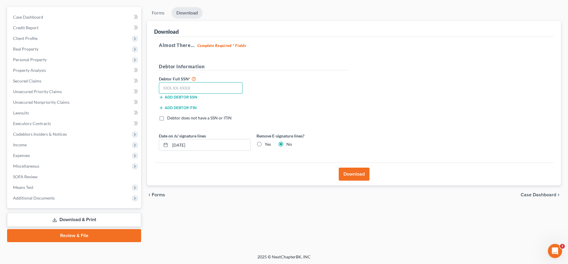
click at [225, 89] on input "text" at bounding box center [201, 88] width 84 height 12
click at [222, 87] on input "text" at bounding box center [201, 88] width 84 height 12
type input "261-54-8640"
click at [265, 144] on label "Yes" at bounding box center [268, 144] width 6 height 6
click at [267, 144] on input "Yes" at bounding box center [269, 143] width 4 height 4
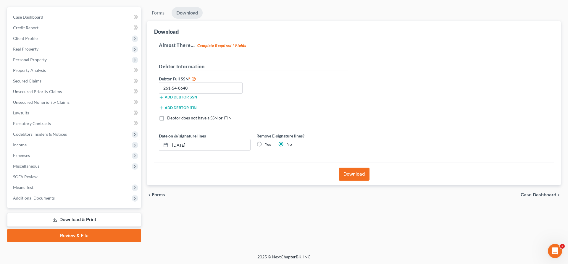
radio input "true"
radio input "false"
click at [349, 174] on button "Download" at bounding box center [354, 174] width 31 height 13
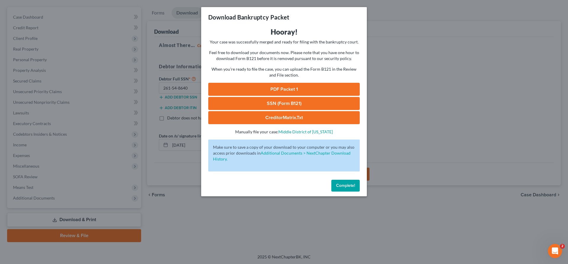
click at [296, 92] on link "PDF Packet 1" at bounding box center [283, 89] width 151 height 13
click at [279, 101] on link "SSN (Form B121)" at bounding box center [283, 103] width 151 height 13
click at [275, 117] on link "CreditorMatrix.txt" at bounding box center [283, 117] width 151 height 13
click at [344, 184] on span "Complete!" at bounding box center [345, 185] width 19 height 5
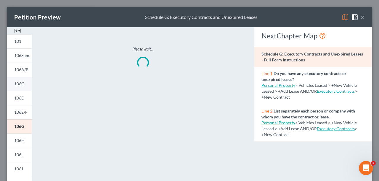
click at [19, 84] on span "106C" at bounding box center [19, 83] width 10 height 5
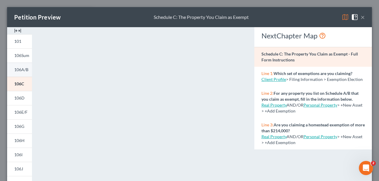
click at [16, 67] on link "106A/B" at bounding box center [19, 70] width 25 height 14
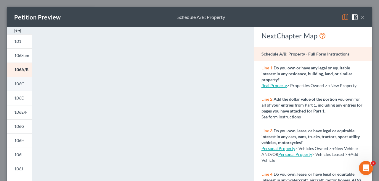
click at [21, 87] on link "106C" at bounding box center [19, 84] width 25 height 14
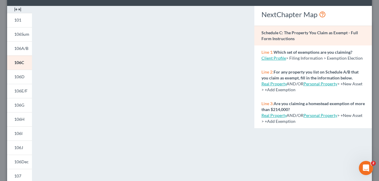
scroll to position [30, 0]
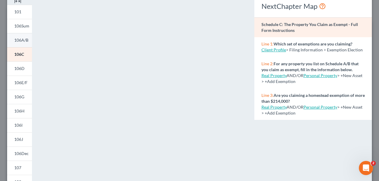
click at [19, 38] on link "106A/B" at bounding box center [19, 40] width 25 height 14
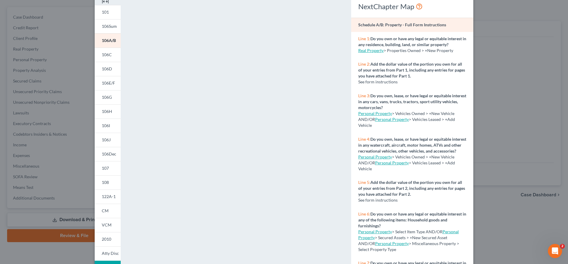
scroll to position [0, 0]
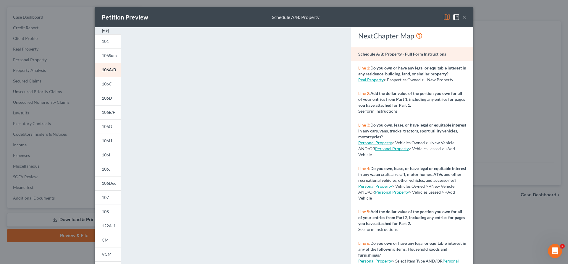
click at [466, 18] on button "×" at bounding box center [464, 17] width 4 height 7
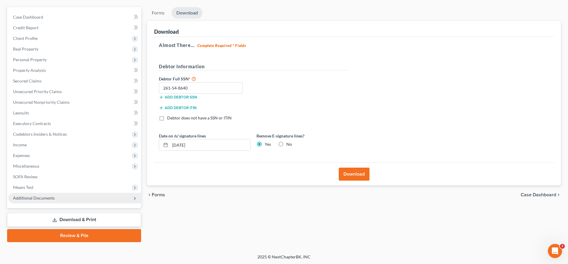
click at [38, 198] on span "Additional Documents" at bounding box center [34, 198] width 42 height 5
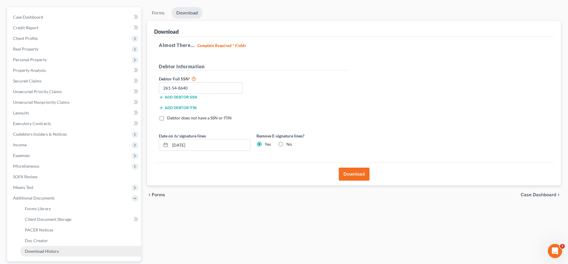
click at [59, 254] on link "Download History" at bounding box center [80, 251] width 121 height 11
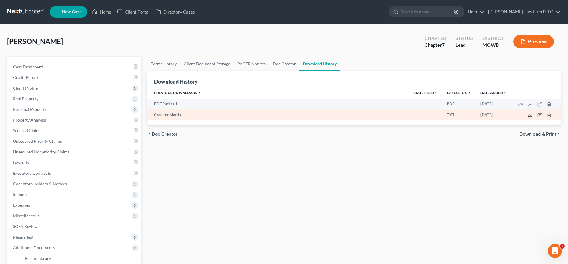
click at [530, 115] on icon at bounding box center [530, 115] width 5 height 5
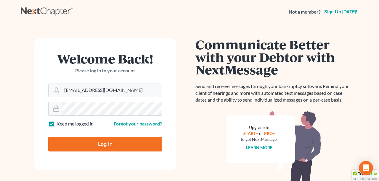
click at [117, 147] on input "Log In" at bounding box center [105, 144] width 114 height 15
type input "Thinking..."
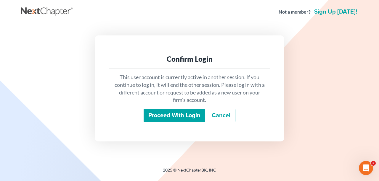
click at [175, 111] on input "Proceed with login" at bounding box center [174, 116] width 62 height 14
